Goal: Transaction & Acquisition: Download file/media

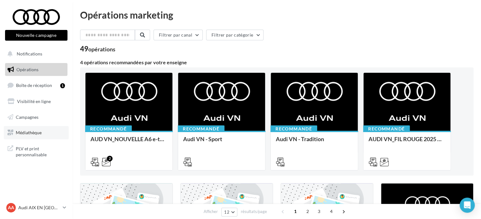
click at [34, 133] on span "Médiathèque" at bounding box center [29, 132] width 26 height 5
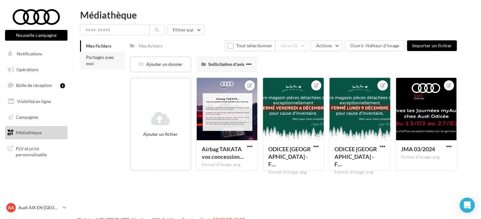
click at [105, 63] on li "Partagés avec moi" at bounding box center [102, 61] width 45 height 18
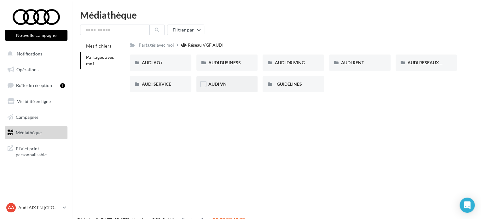
click at [220, 81] on div "AUDI VN" at bounding box center [228, 84] width 38 height 6
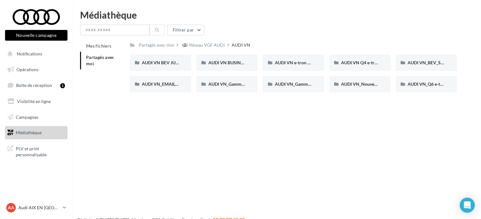
click at [90, 56] on span "Partagés avec moi" at bounding box center [100, 61] width 28 height 12
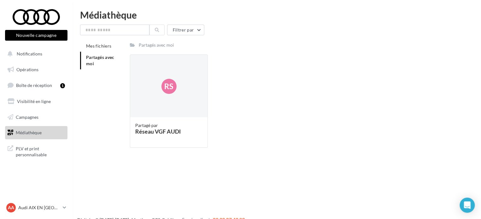
click at [105, 62] on li "Partagés avec moi" at bounding box center [102, 61] width 45 height 18
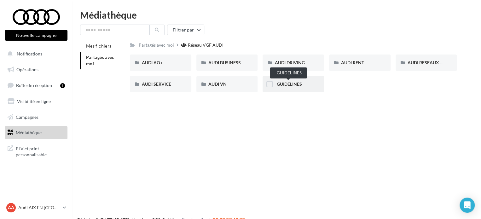
click at [298, 82] on span "_GUIDELINES" at bounding box center [288, 83] width 27 height 5
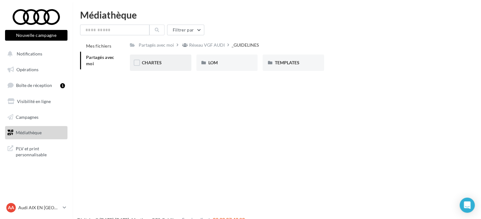
click at [165, 61] on div "CHARTES" at bounding box center [161, 63] width 38 height 6
click at [236, 71] on div "LOM" at bounding box center [228, 63] width 62 height 16
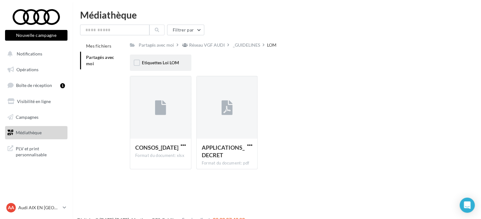
click at [155, 59] on div "Etiquettes Loi LOM" at bounding box center [161, 63] width 62 height 16
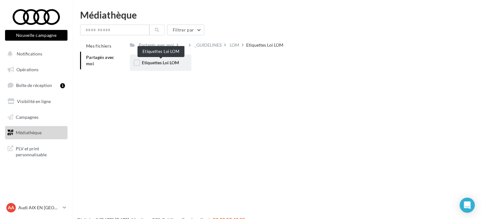
click at [160, 63] on span "Etiquettes Loi LOM" at bounding box center [160, 62] width 37 height 5
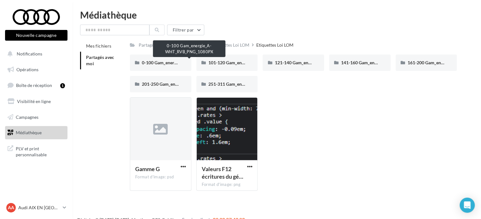
click at [160, 63] on span "0-100 Gam_energie_A-WHT_RVB_PNG_1080PX" at bounding box center [190, 62] width 96 height 5
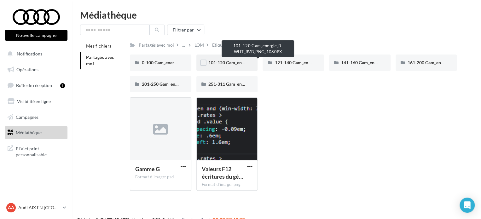
click at [222, 64] on span "101-120 Gam_energie_B-WHT_RVB_PNG_1080PX" at bounding box center [259, 62] width 100 height 5
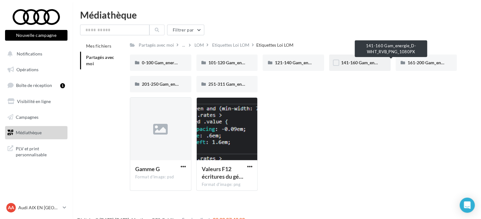
click at [351, 61] on span "141-160 Gam_energie_D-WHT_RVB_PNG_1080PX" at bounding box center [391, 62] width 101 height 5
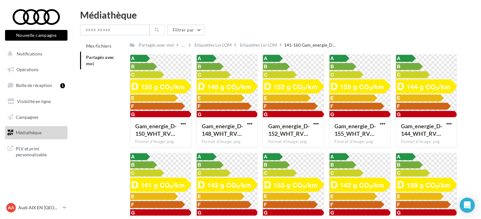
drag, startPoint x: 363, startPoint y: 126, endPoint x: 168, endPoint y: -173, distance: 356.5
click at [168, 0] on html "Nouvelle campagne Nouvelle campagne Notifications Opérations Boîte de réception…" at bounding box center [240, 109] width 481 height 219
click at [371, 115] on div at bounding box center [360, 86] width 61 height 63
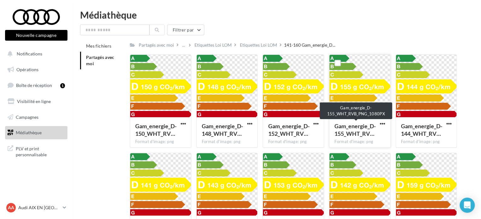
click at [371, 128] on span "Gam_energie_D-155_WHT_RV…" at bounding box center [355, 130] width 41 height 15
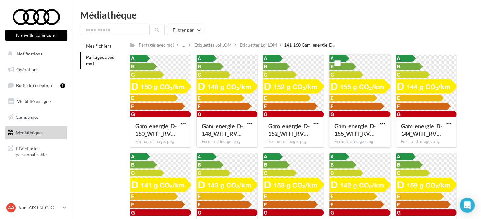
click at [384, 119] on div "Gam_energie_D-155_WHT_RV… Format d'image: png" at bounding box center [360, 132] width 61 height 30
click at [384, 123] on span "button" at bounding box center [382, 123] width 5 height 5
click at [353, 93] on div at bounding box center [360, 86] width 61 height 63
click at [358, 94] on div at bounding box center [360, 86] width 61 height 63
click at [381, 125] on span "button" at bounding box center [382, 123] width 5 height 5
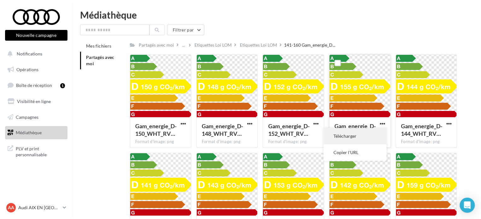
click at [371, 136] on button "Télécharger" at bounding box center [355, 136] width 63 height 16
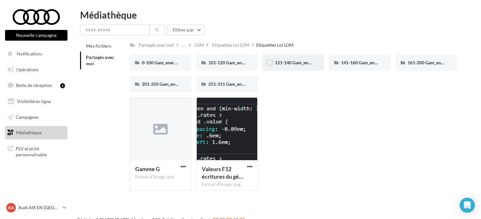
click at [304, 66] on div "121-140 Gam_energie_C-WHT_RVB_PNG_1080PX" at bounding box center [294, 63] width 38 height 6
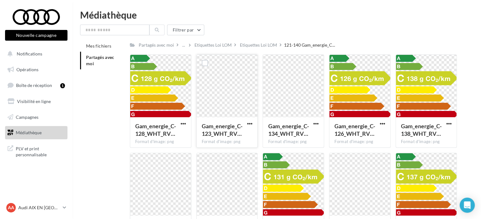
scroll to position [32, 0]
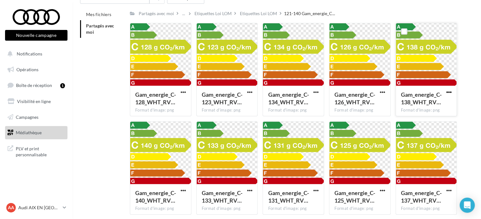
click at [450, 92] on span "button" at bounding box center [448, 92] width 5 height 5
click at [432, 102] on button "Télécharger" at bounding box center [421, 105] width 63 height 16
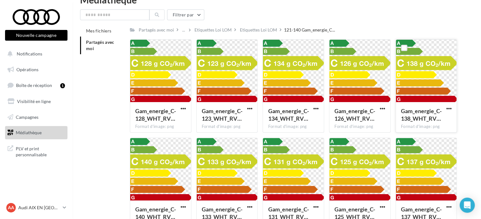
scroll to position [0, 0]
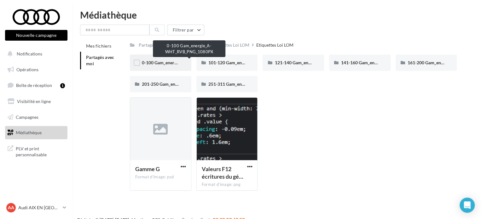
click at [154, 64] on span "0-100 Gam_energie_A-WHT_RVB_PNG_1080PX" at bounding box center [190, 62] width 96 height 5
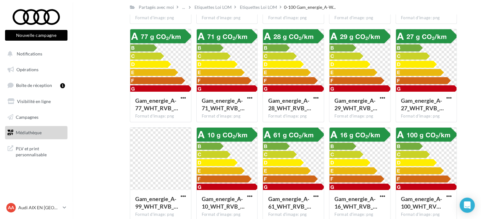
scroll to position [1041, 0]
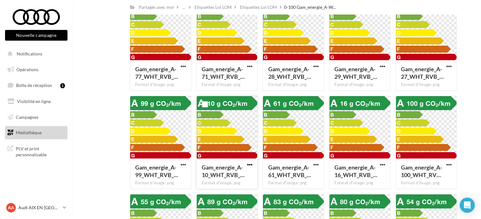
click at [251, 164] on span "button" at bounding box center [249, 164] width 5 height 5
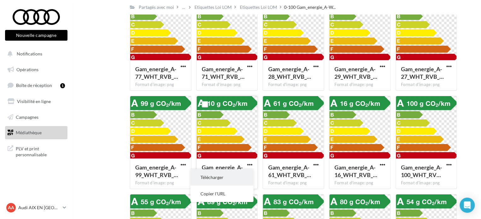
click at [238, 177] on button "Télécharger" at bounding box center [222, 177] width 63 height 16
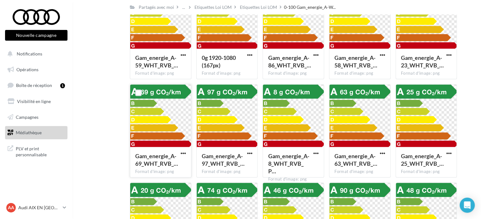
scroll to position [568, 0]
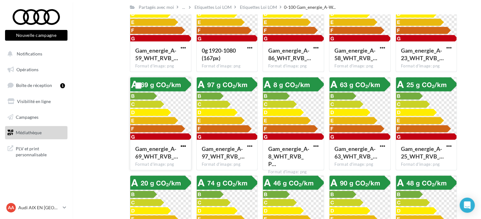
click at [185, 147] on span "button" at bounding box center [183, 145] width 5 height 5
click at [174, 161] on button "Télécharger" at bounding box center [155, 159] width 63 height 16
click at [474, 91] on div "Mes fichiers Partagés avec moi Partagés avec moi ... Etiquettes Loi LOM Etiquet…" at bounding box center [279, 168] width 399 height 1392
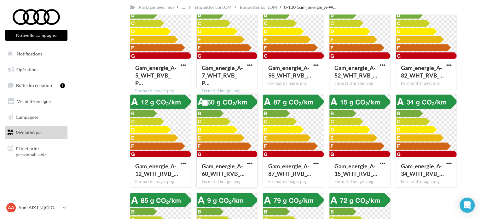
scroll to position [1855, 0]
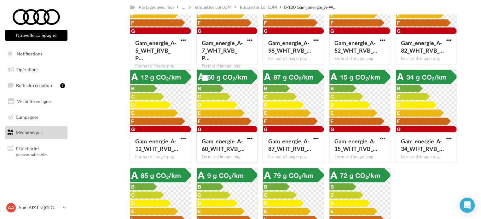
click at [249, 139] on span "button" at bounding box center [249, 138] width 5 height 5
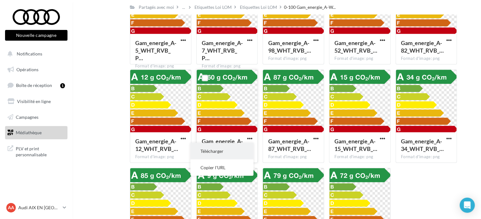
click at [242, 152] on button "Télécharger" at bounding box center [222, 151] width 63 height 16
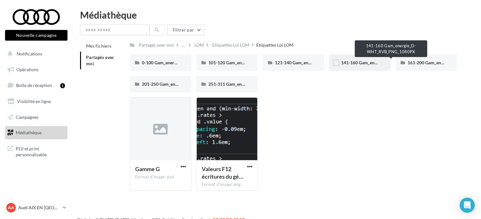
click at [366, 64] on span "141-160 Gam_energie_D-WHT_RVB_PNG_1080PX" at bounding box center [391, 62] width 101 height 5
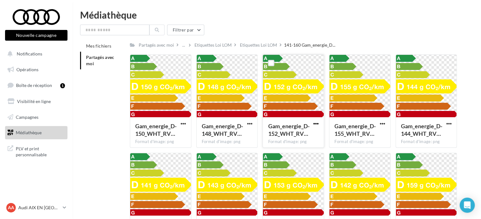
click at [317, 125] on span "button" at bounding box center [316, 123] width 5 height 5
click at [300, 140] on button "Télécharger" at bounding box center [288, 136] width 63 height 16
